Goal: Task Accomplishment & Management: Use online tool/utility

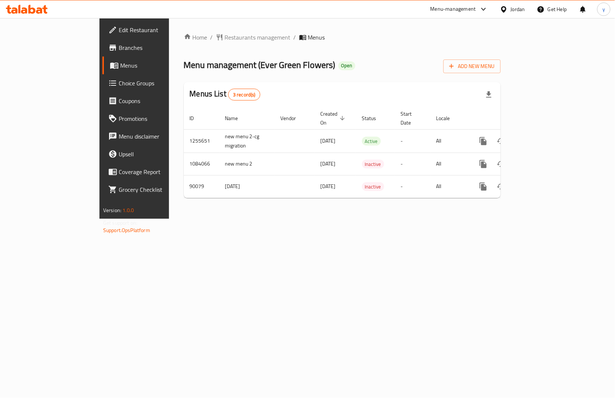
click at [119, 80] on span "Choice Groups" at bounding box center [158, 83] width 78 height 9
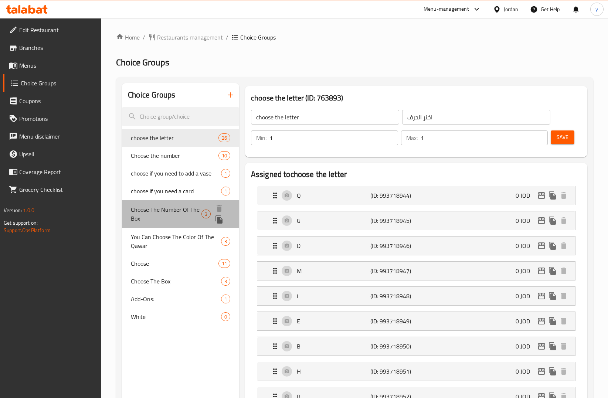
click at [159, 200] on div "Choose The Number Of The Box 3" at bounding box center [180, 214] width 117 height 28
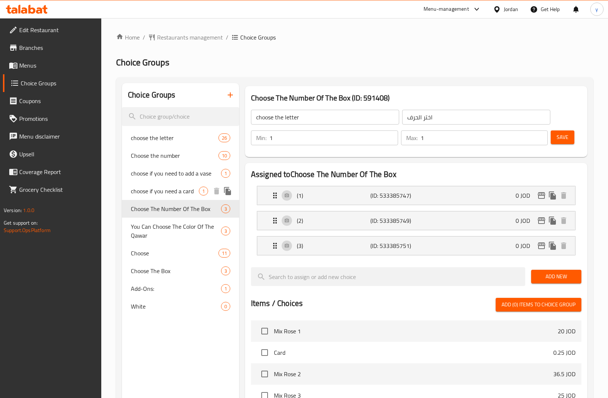
type input "Choose The Number Of The Box"
type input "اختار رقم البوكس"
click at [145, 194] on span "choose if you need a card" at bounding box center [165, 191] width 68 height 9
type input "choose if you need a card"
type input "اختار اذا تريد كرت"
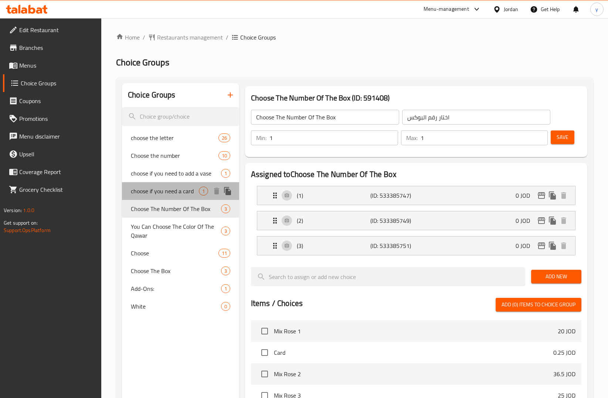
type input "0"
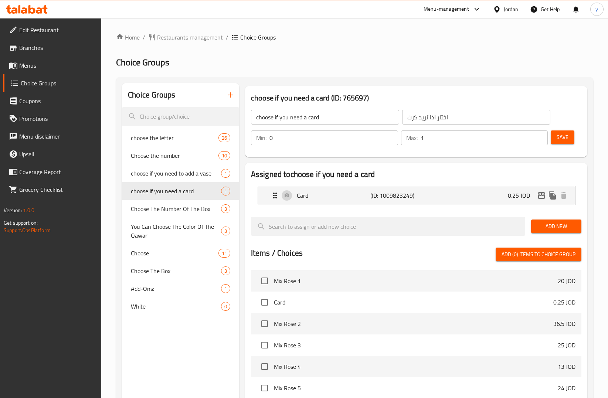
click at [345, 42] on div "Home / Restaurants management / Choice Groups Choice Groups Choice Groups choos…" at bounding box center [354, 303] width 477 height 540
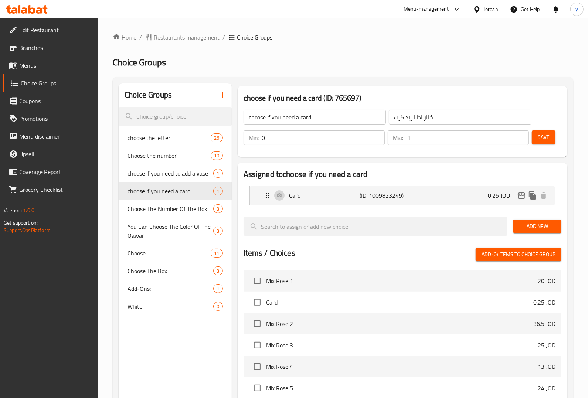
click at [339, 69] on div "Home / Restaurants management / Choice Groups Choice Groups Choice Groups choos…" at bounding box center [343, 303] width 461 height 540
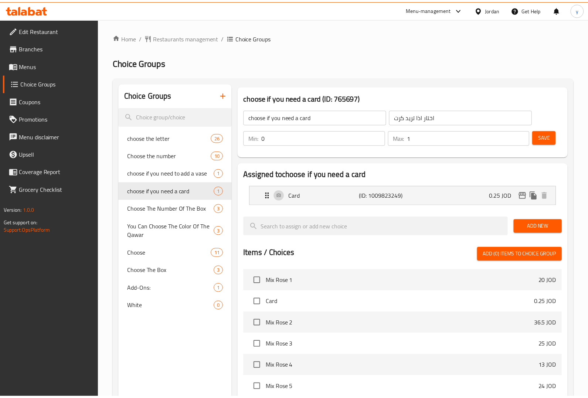
scroll to position [189, 0]
